Goal: Task Accomplishment & Management: Manage account settings

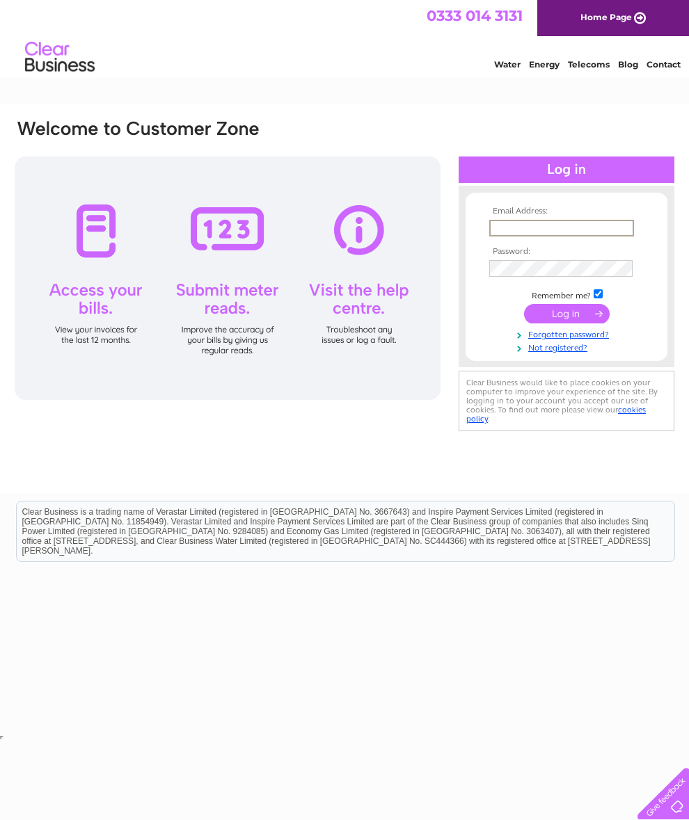
type input "[EMAIL_ADDRESS][DOMAIN_NAME]"
click at [566, 319] on input "submit" at bounding box center [567, 312] width 86 height 19
click at [565, 320] on input "submit" at bounding box center [567, 312] width 86 height 19
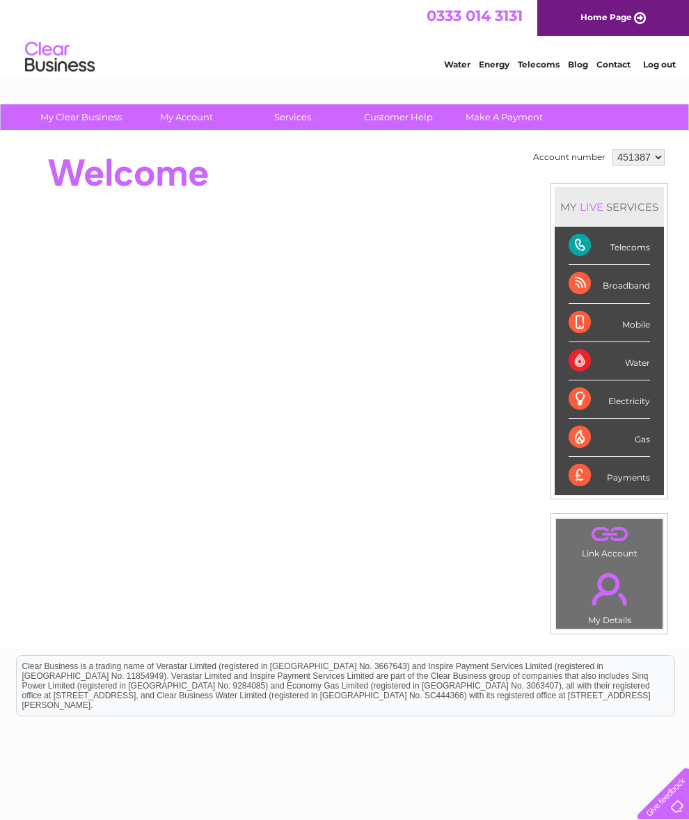
click at [498, 113] on link "Make A Payment" at bounding box center [503, 117] width 115 height 26
click at [499, 114] on link "Make A Payment" at bounding box center [503, 117] width 115 height 26
click at [176, 125] on link "My Account" at bounding box center [186, 117] width 115 height 26
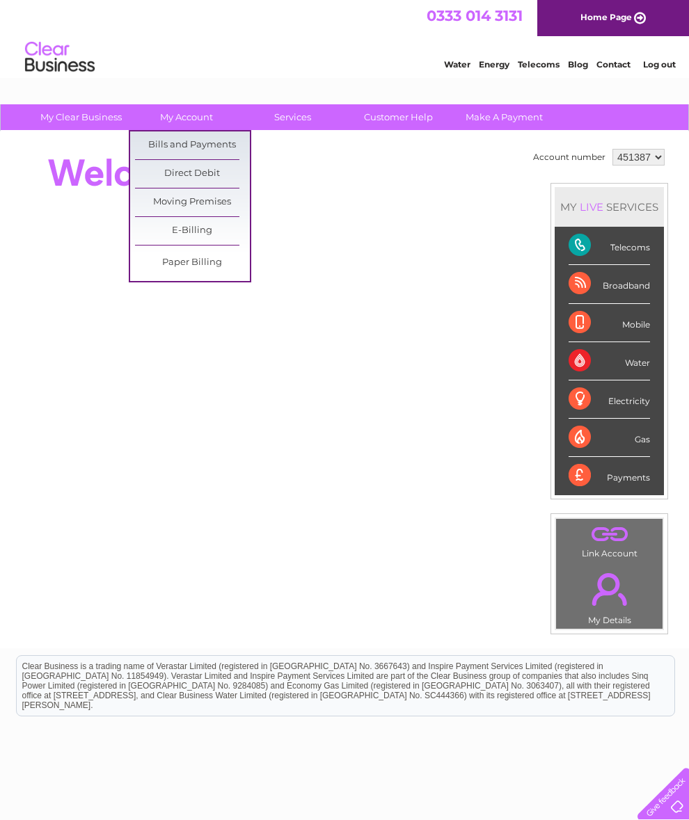
click at [158, 139] on link "Bills and Payments" at bounding box center [192, 145] width 115 height 28
click at [184, 140] on link "Bills and Payments" at bounding box center [192, 145] width 115 height 28
click at [185, 145] on link "Bills and Payments" at bounding box center [192, 145] width 115 height 28
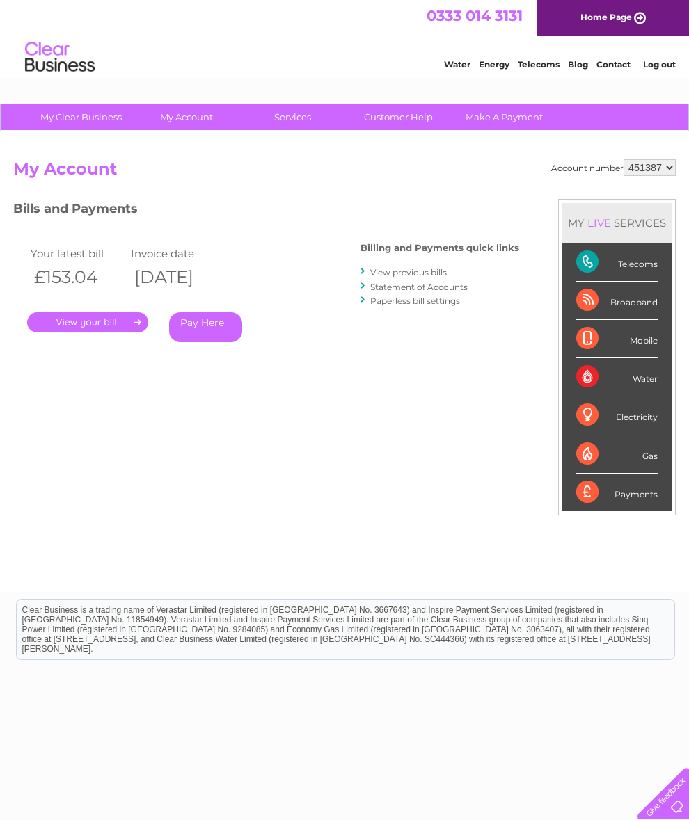
click at [71, 319] on link "." at bounding box center [87, 322] width 121 height 20
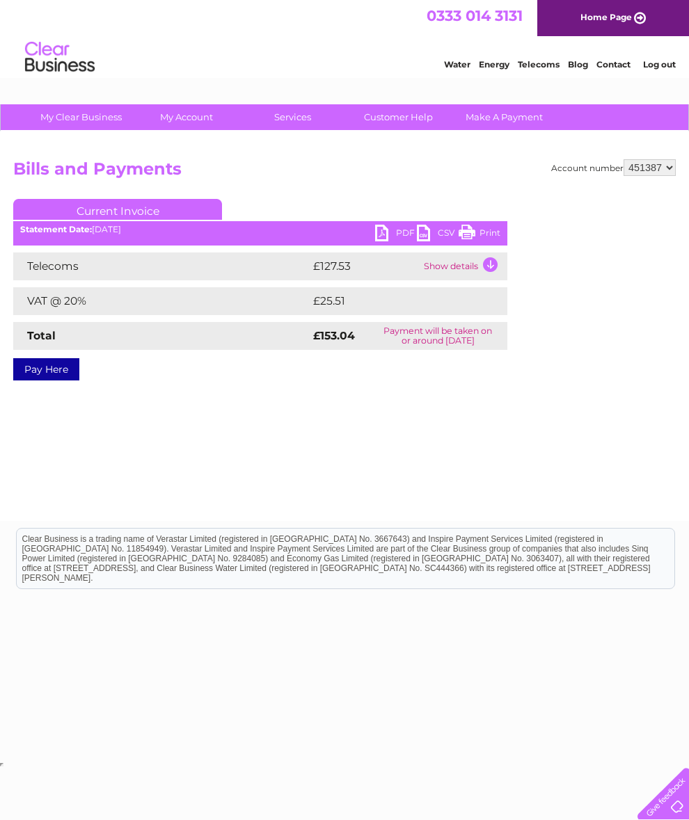
click at [488, 260] on td "Show details" at bounding box center [463, 266] width 87 height 28
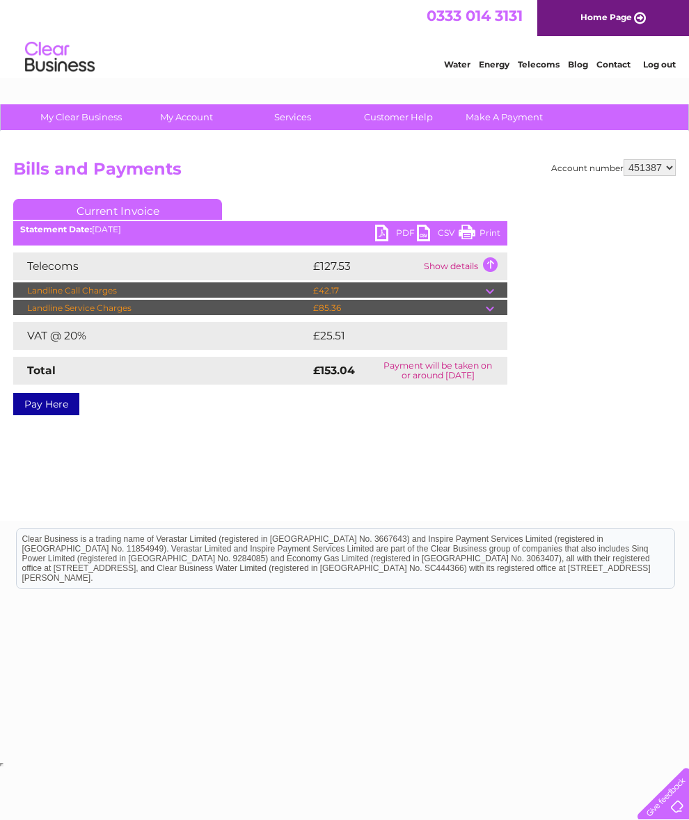
click at [490, 307] on td at bounding box center [496, 308] width 22 height 17
